Goal: Information Seeking & Learning: Learn about a topic

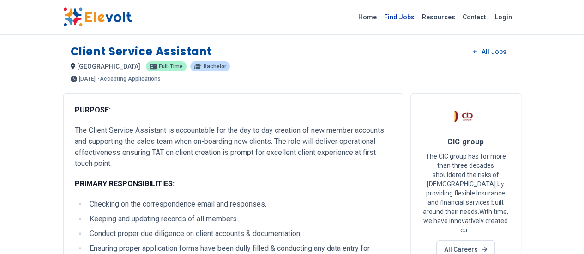
click at [418, 18] on link "Find Jobs" at bounding box center [400, 17] width 38 height 15
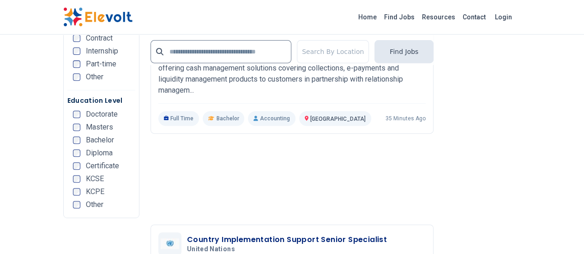
scroll to position [2133, 0]
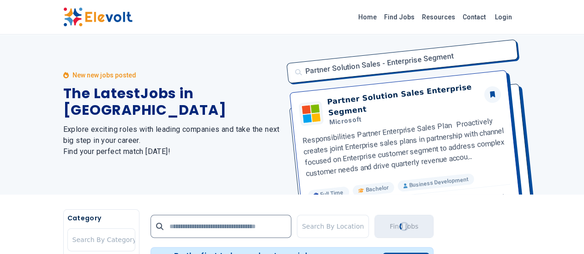
scroll to position [0, 0]
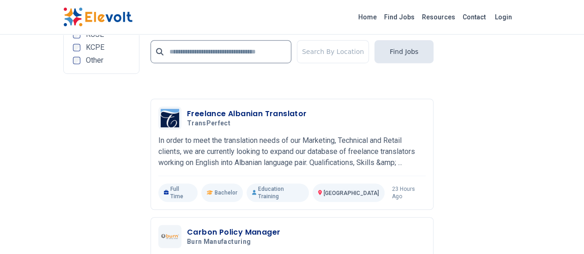
scroll to position [2226, 0]
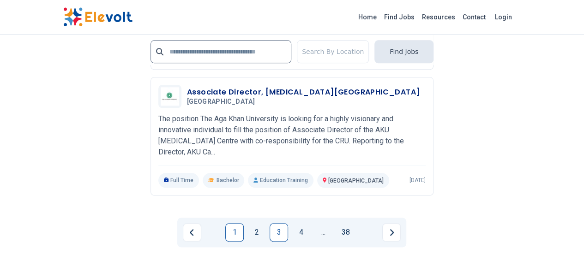
click at [236, 224] on link "1" at bounding box center [234, 233] width 18 height 18
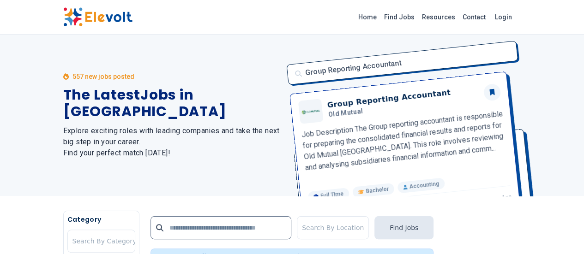
scroll to position [223, 0]
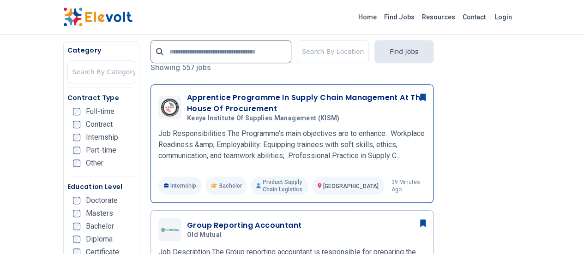
click at [226, 106] on h3 "Apprentice Programme In Supply Chain Management At The House Of Procurement" at bounding box center [306, 103] width 239 height 22
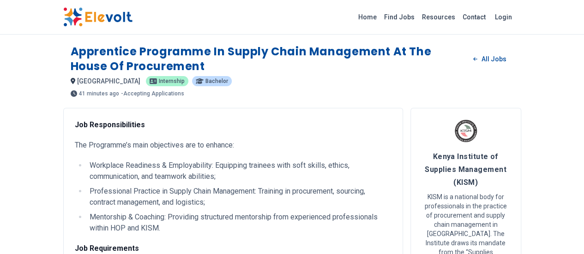
scroll to position [223, 0]
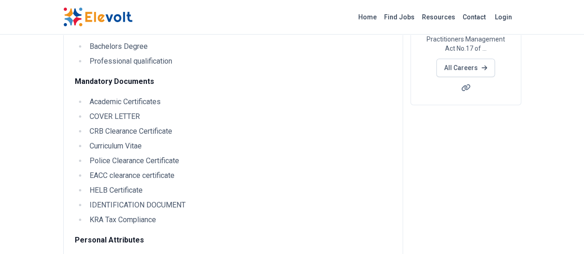
click at [584, 148] on html "Home Find Jobs Resources Contact Login Apprentice Programme in Supply Chain Man…" at bounding box center [292, 252] width 584 height 951
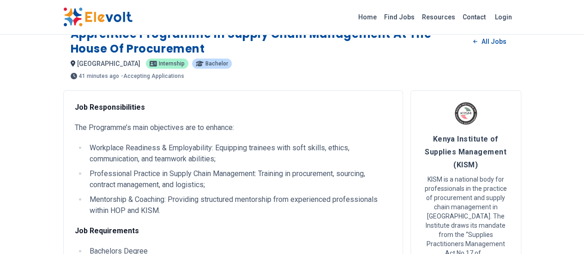
scroll to position [0, 0]
